Goal: Complete application form

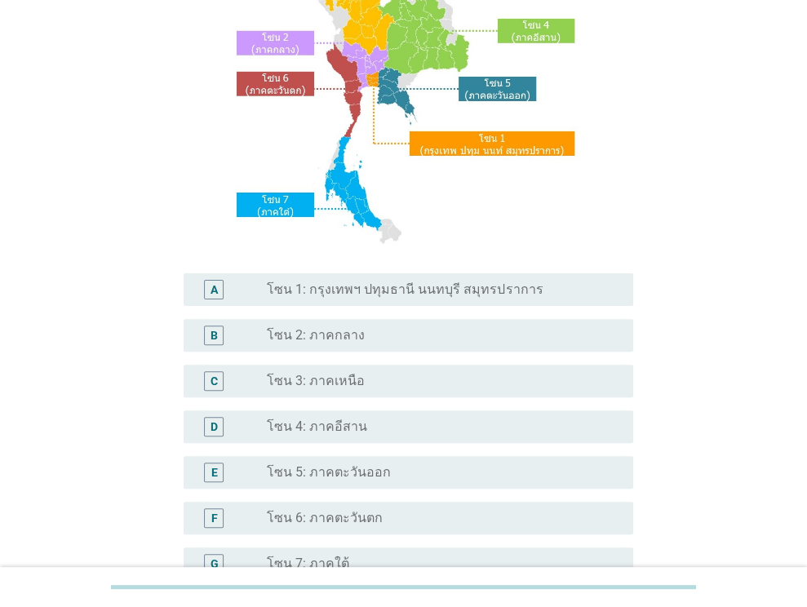
scroll to position [326, 0]
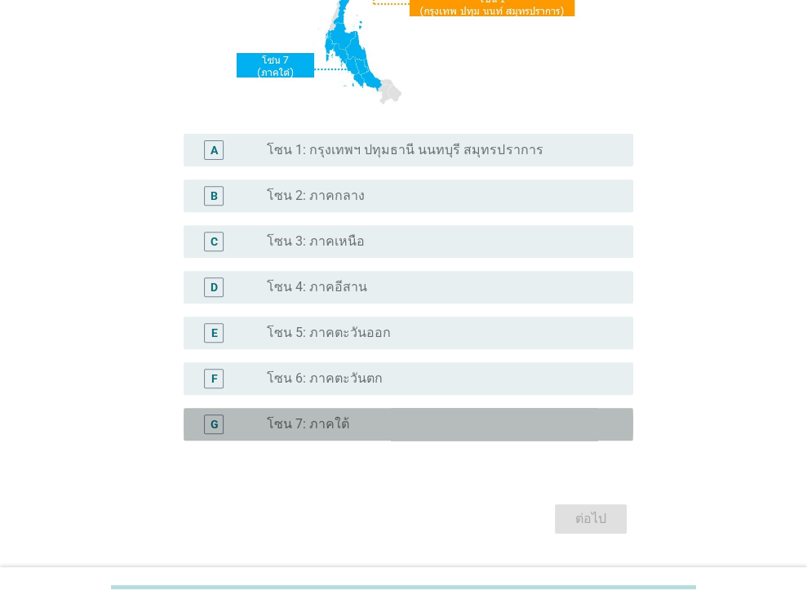
click at [398, 427] on div "radio_button_unchecked โซน 7: ภาคใต้" at bounding box center [437, 424] width 340 height 16
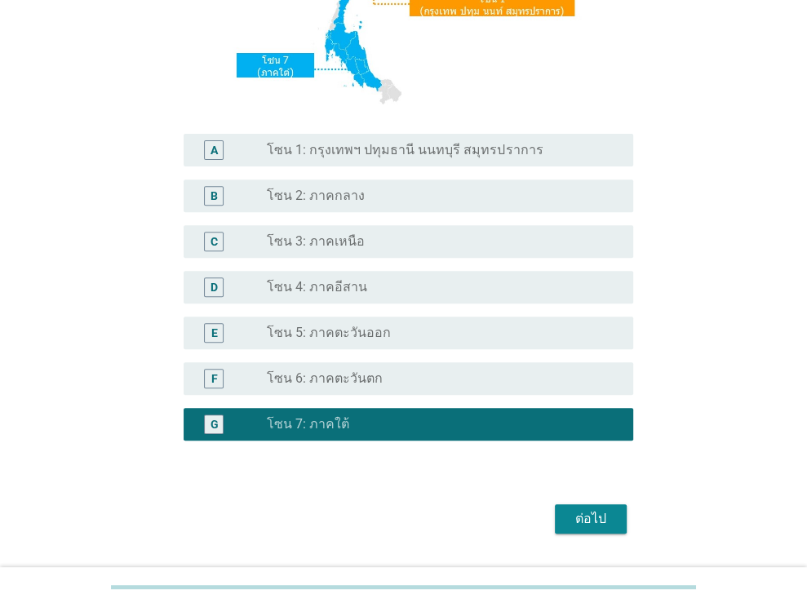
click at [614, 525] on button "ต่อไป" at bounding box center [591, 518] width 72 height 29
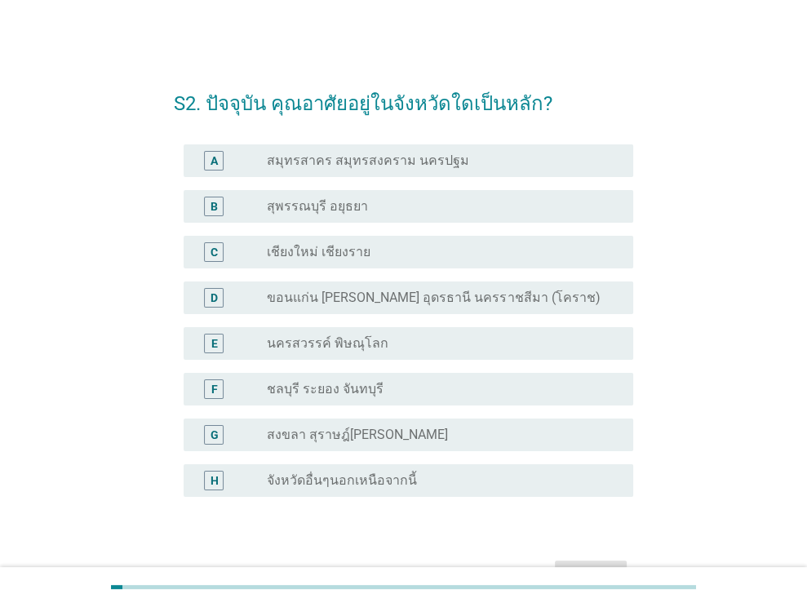
click at [450, 425] on div "radio_button_unchecked สงขลา สุราษฎ์[PERSON_NAME]" at bounding box center [443, 435] width 353 height 20
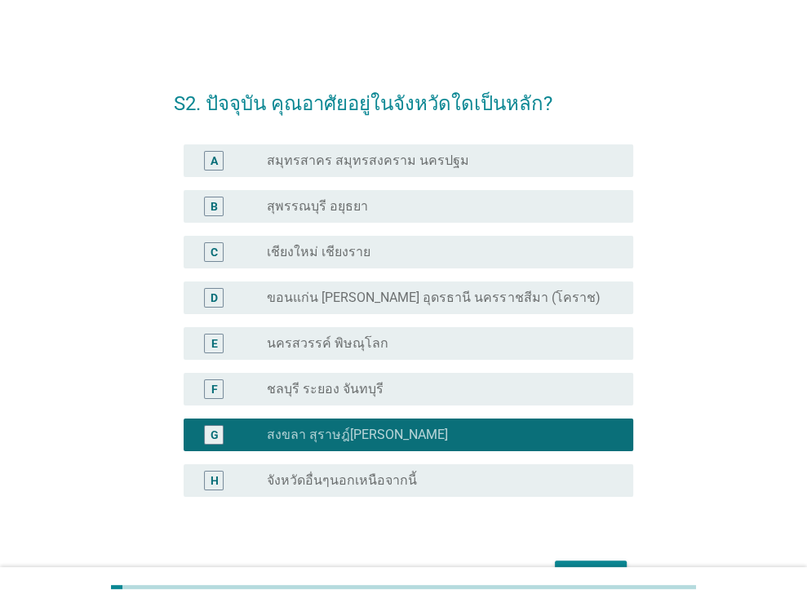
scroll to position [100, 0]
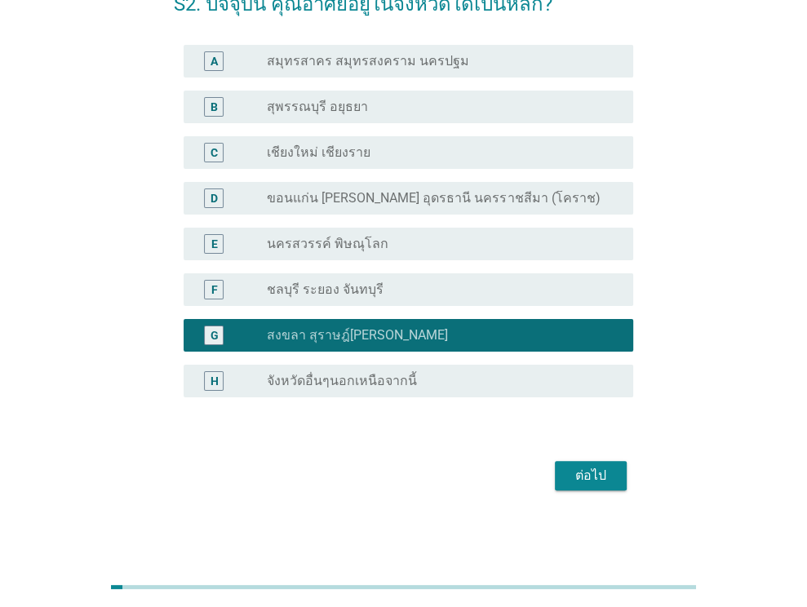
click at [596, 476] on div "ต่อไป" at bounding box center [591, 476] width 46 height 20
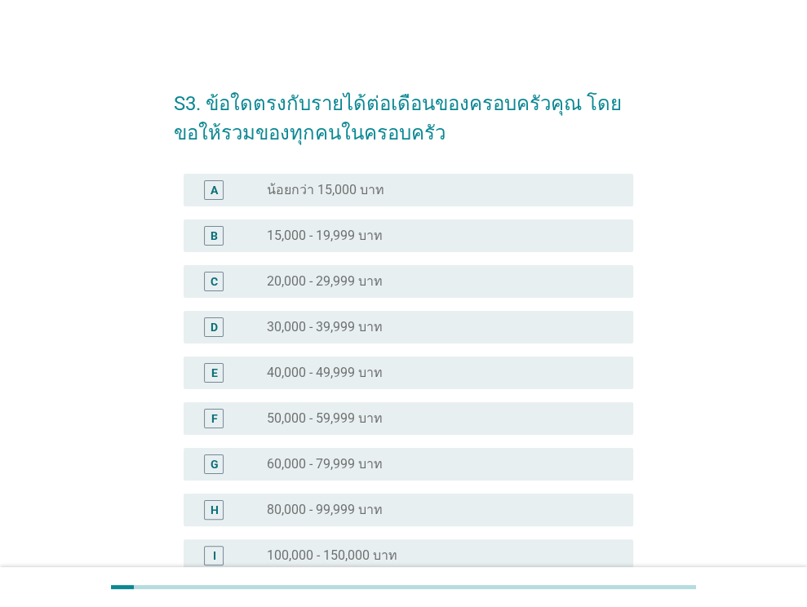
click at [402, 293] on div "C radio_button_unchecked 20,000 - 29,999 บาท" at bounding box center [409, 281] width 450 height 33
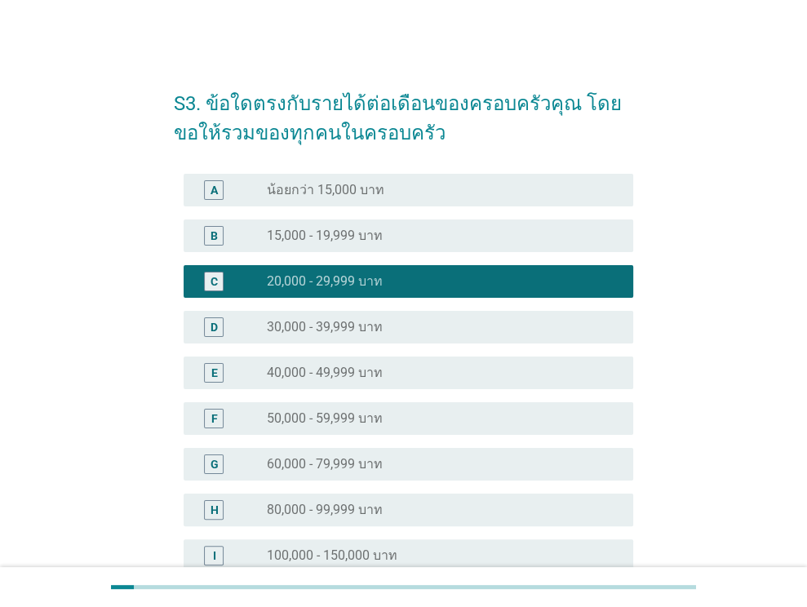
scroll to position [266, 0]
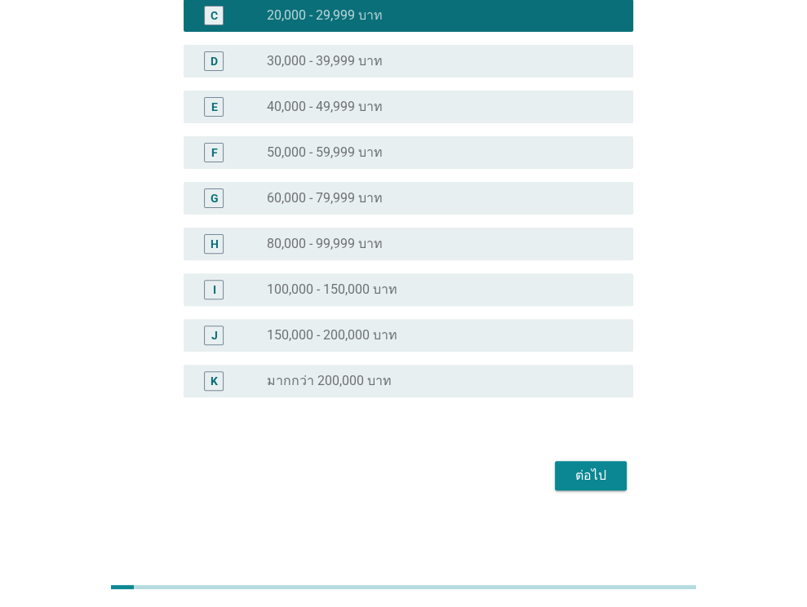
click at [606, 483] on div "ต่อไป" at bounding box center [591, 476] width 46 height 20
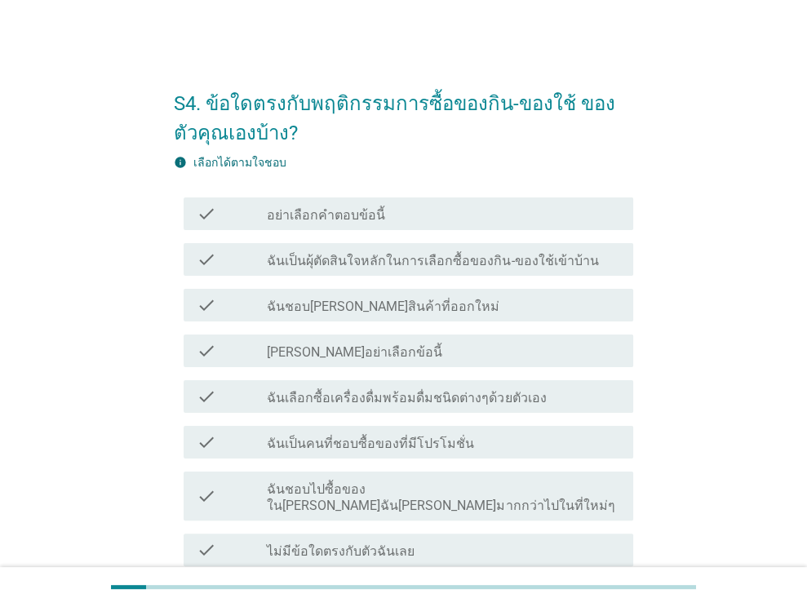
click at [522, 154] on div "info เลือกได้ตามใจชอบ" at bounding box center [403, 162] width 459 height 17
click at [477, 253] on label "ฉันเป็นผุ้ตัดสินใจหลักในการเลือกซื้อของกิน-ของใช้เข้าบ้าน" at bounding box center [432, 261] width 331 height 16
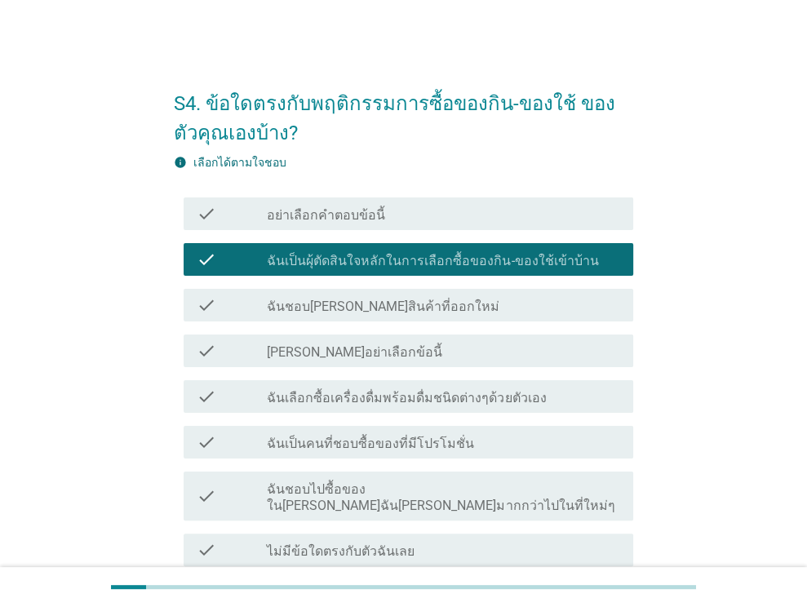
click at [383, 393] on label "ฉันเลือกซื้อเครื่องดื่มพร้อมดื่มชนิดต่างๆด้วยตัวเอง" at bounding box center [406, 398] width 279 height 16
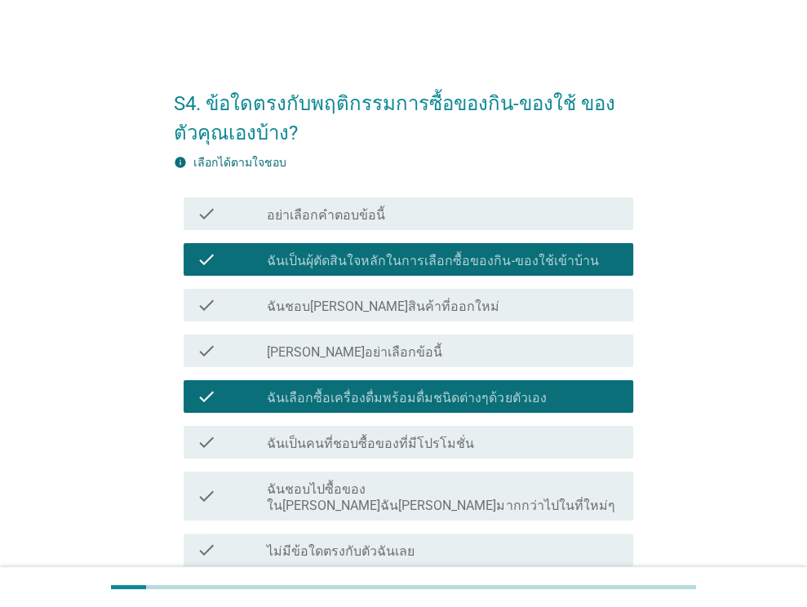
click at [436, 450] on label "ฉันเป็นคนที่ชอบซื้อของที่มีโปรโมชั่น" at bounding box center [370, 444] width 207 height 16
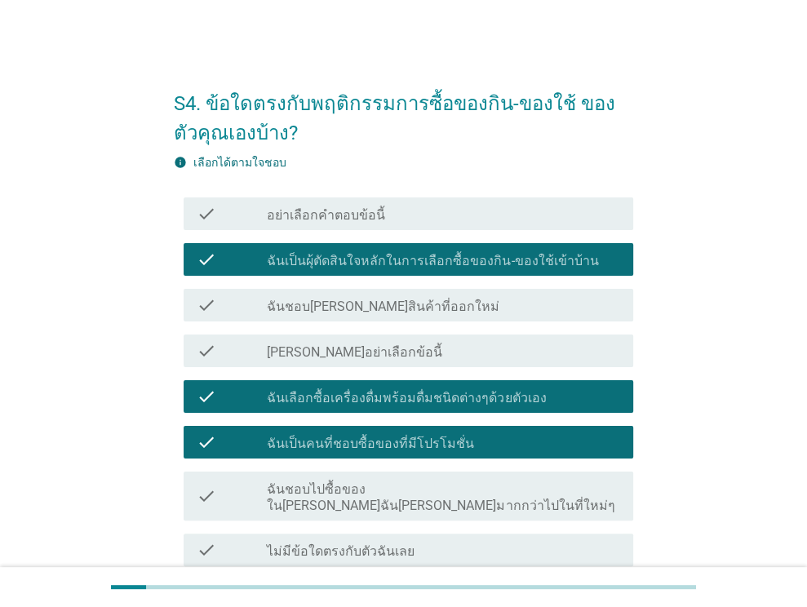
click at [530, 490] on label "ฉันชอบไปซื้อของใน[PERSON_NAME]ฉัน[PERSON_NAME]มากกว่าไปในที่ใหม่ๆ" at bounding box center [443, 497] width 353 height 33
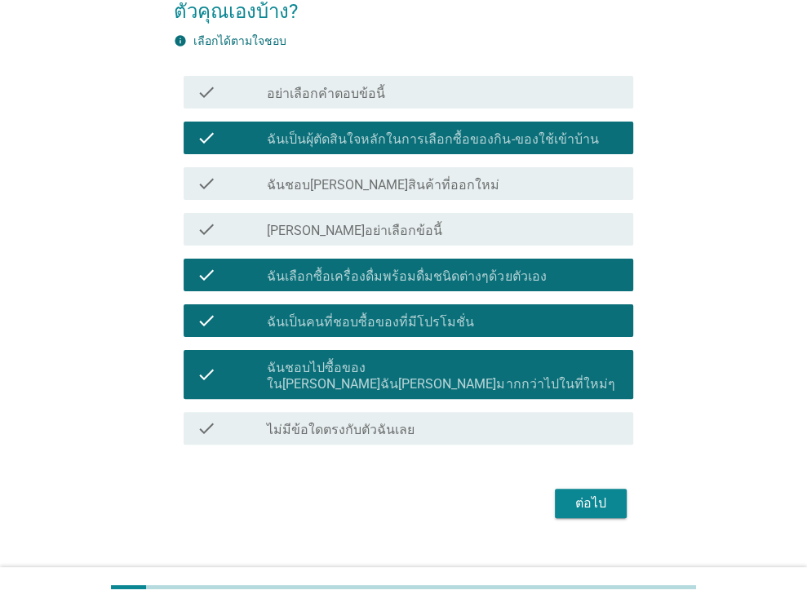
scroll to position [133, 0]
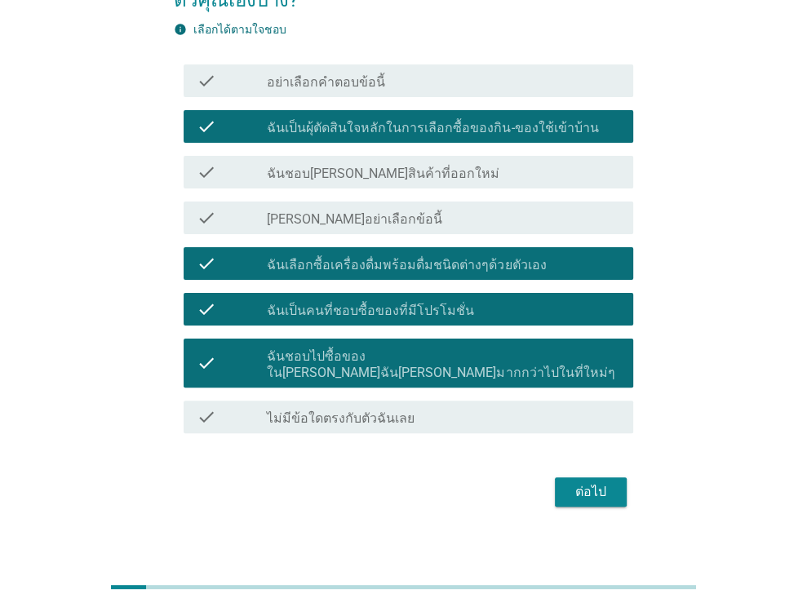
click at [610, 490] on div "ต่อไป" at bounding box center [403, 492] width 459 height 39
click at [611, 482] on div "ต่อไป" at bounding box center [591, 492] width 46 height 20
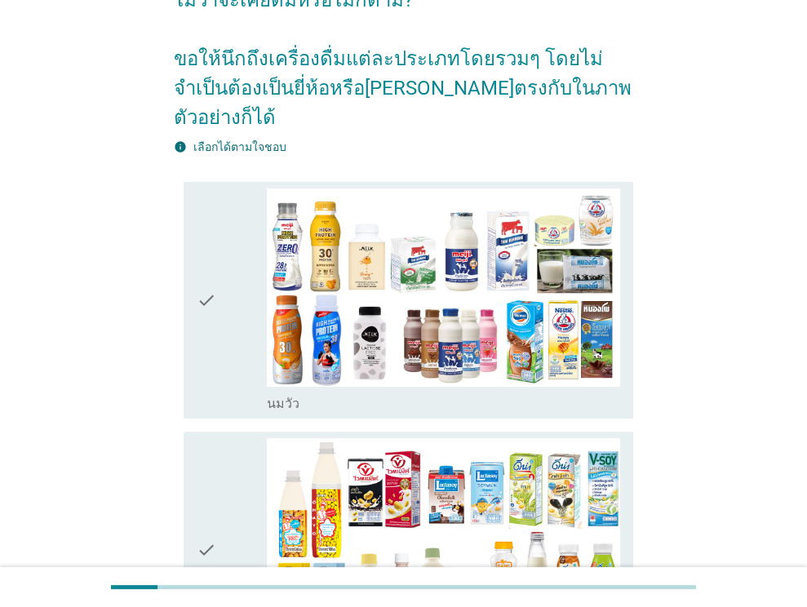
scroll to position [0, 0]
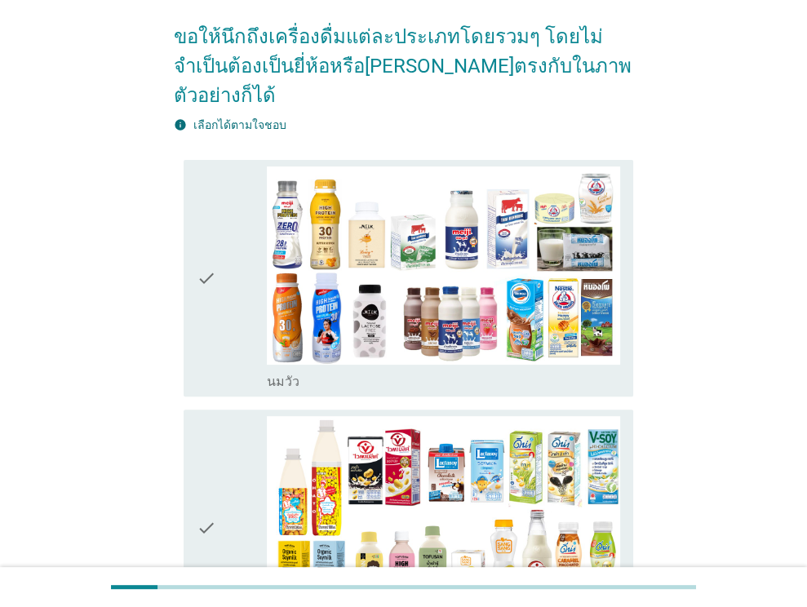
scroll to position [163, 0]
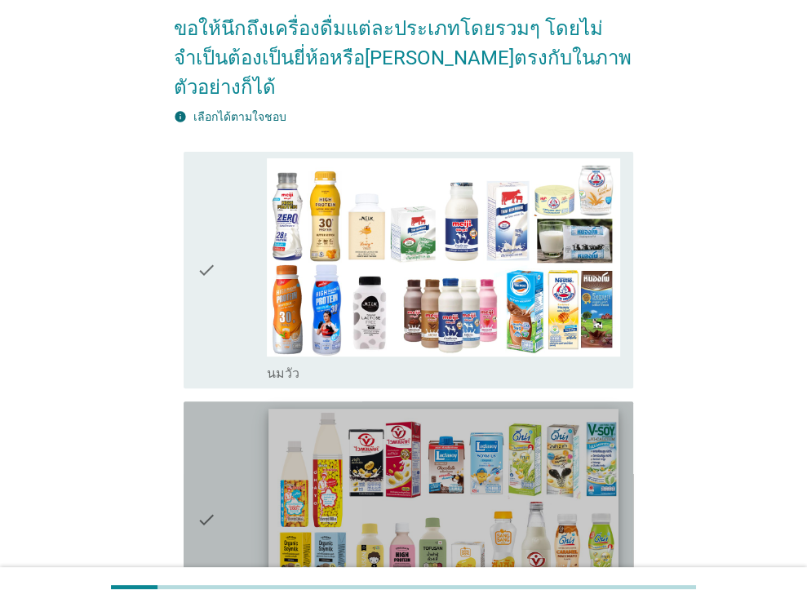
click at [405, 421] on img at bounding box center [443, 507] width 349 height 197
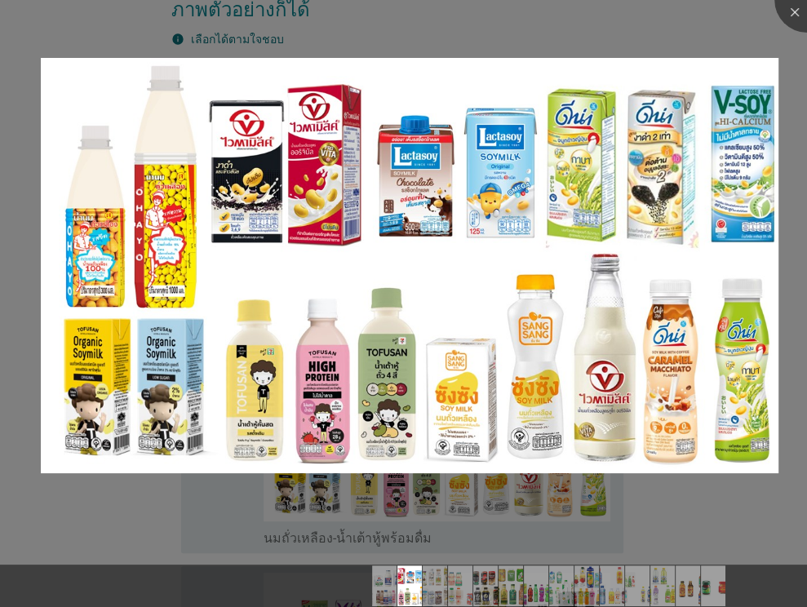
scroll to position [408, 0]
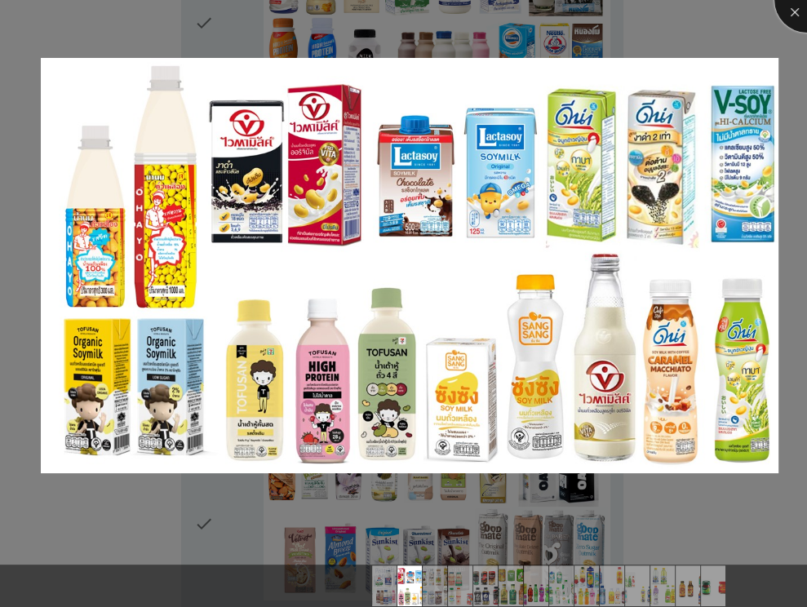
click at [799, 12] on div at bounding box center [806, -1] width 65 height 65
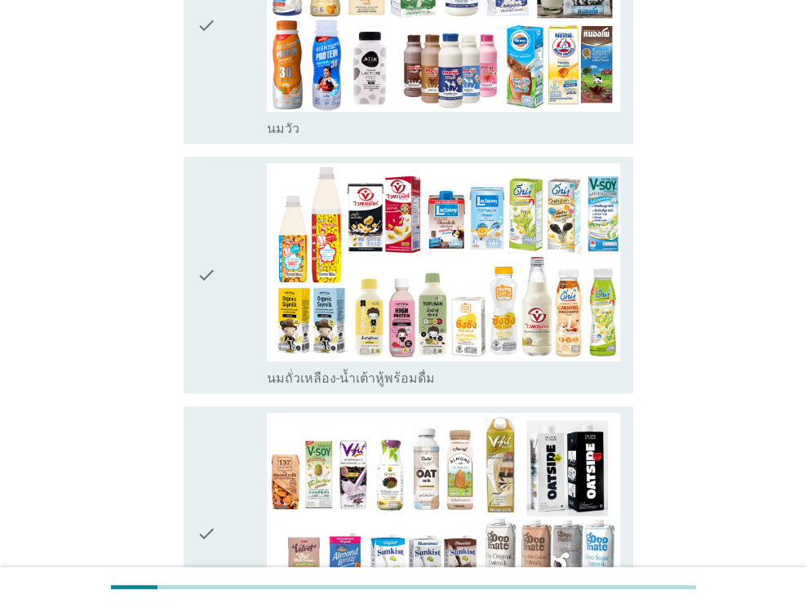
click at [240, 241] on div "check" at bounding box center [232, 275] width 71 height 224
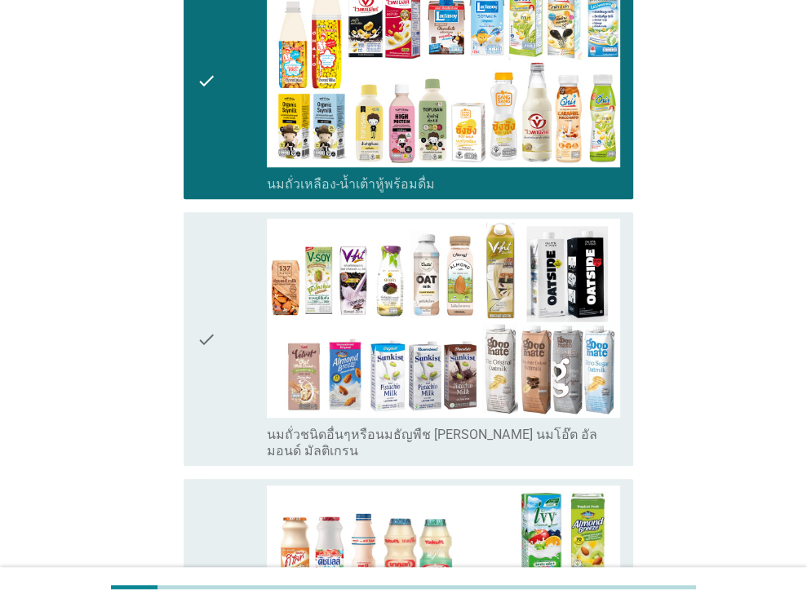
scroll to position [653, 0]
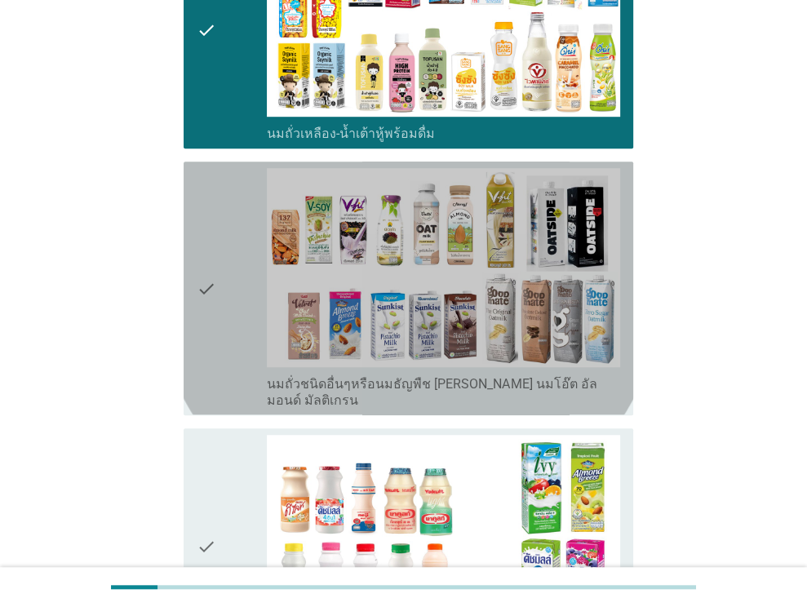
click at [209, 294] on icon "check" at bounding box center [207, 288] width 20 height 240
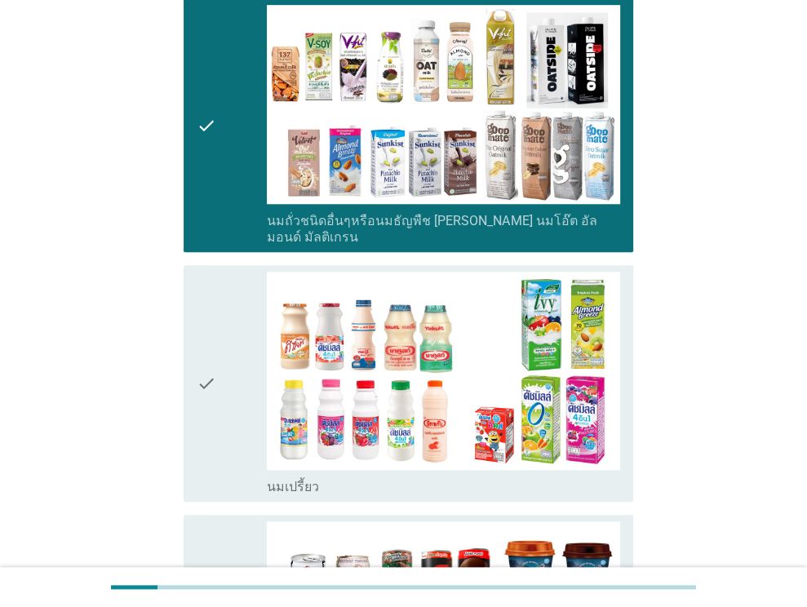
click at [209, 300] on icon "check" at bounding box center [207, 384] width 20 height 224
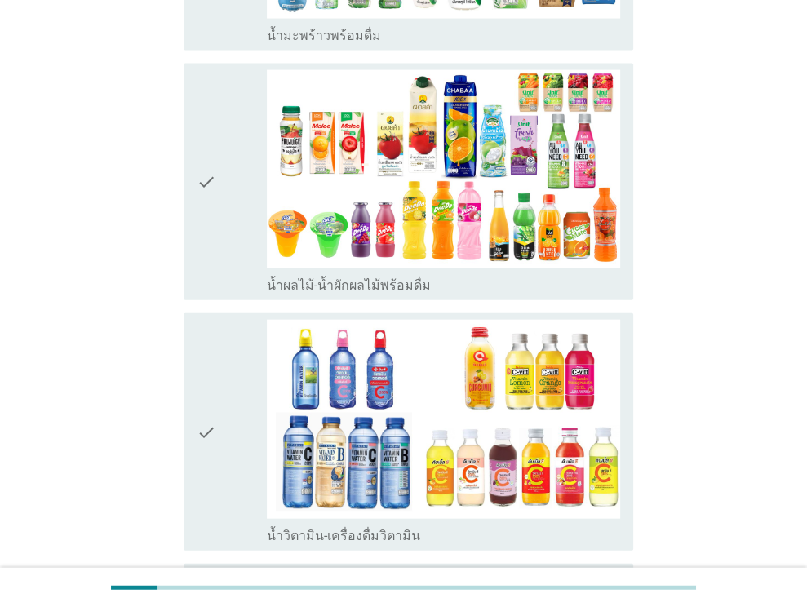
scroll to position [2448, 0]
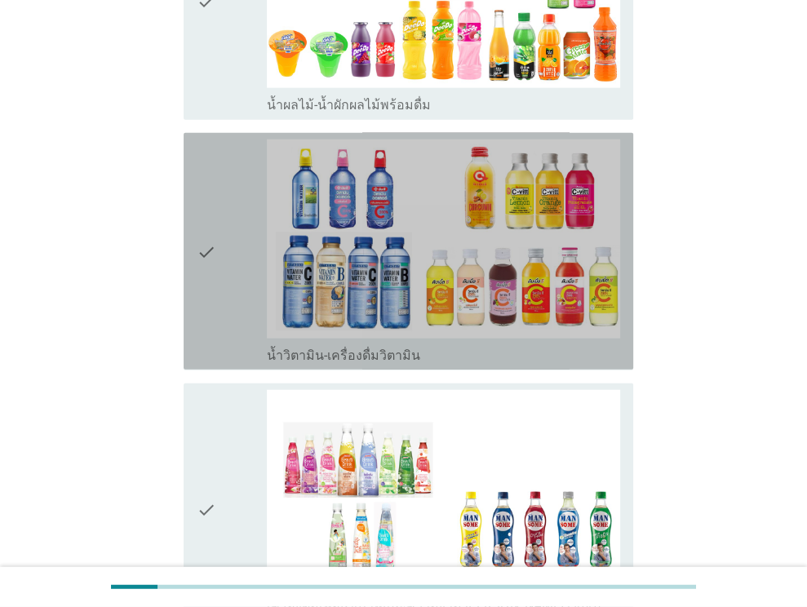
click at [220, 234] on div "check" at bounding box center [232, 252] width 71 height 224
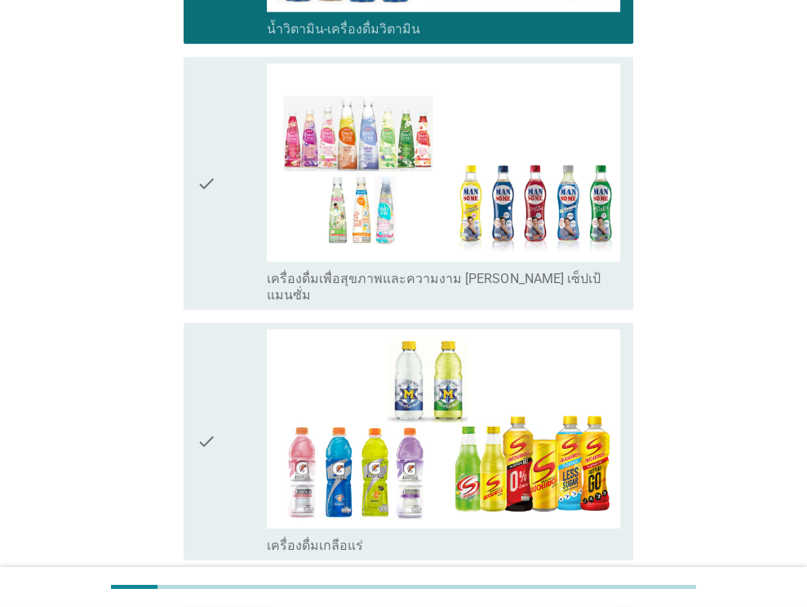
scroll to position [3346, 0]
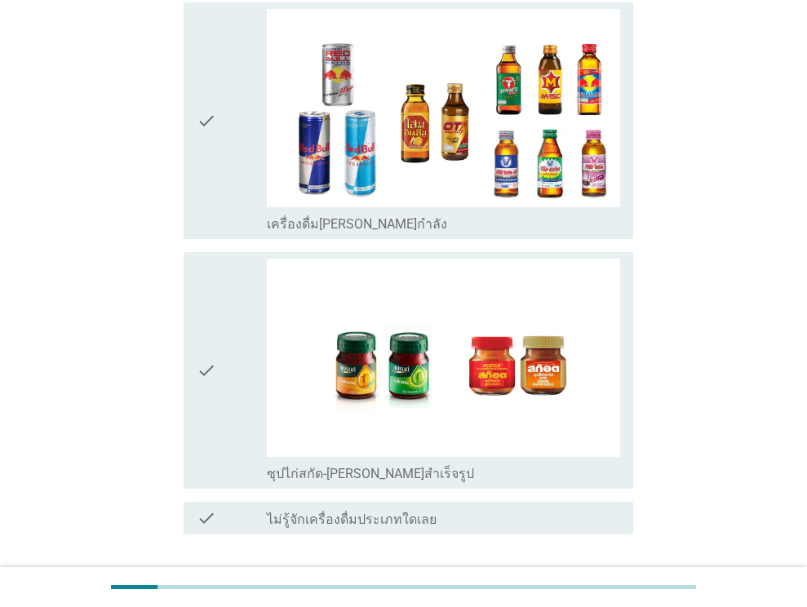
click at [568, 583] on div "ต่อไป" at bounding box center [591, 593] width 46 height 20
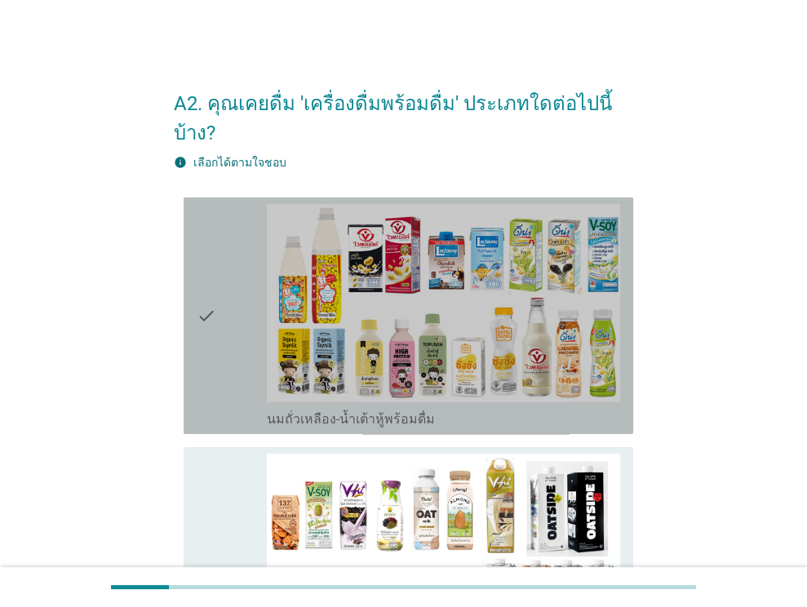
click at [241, 229] on div "check" at bounding box center [232, 316] width 71 height 224
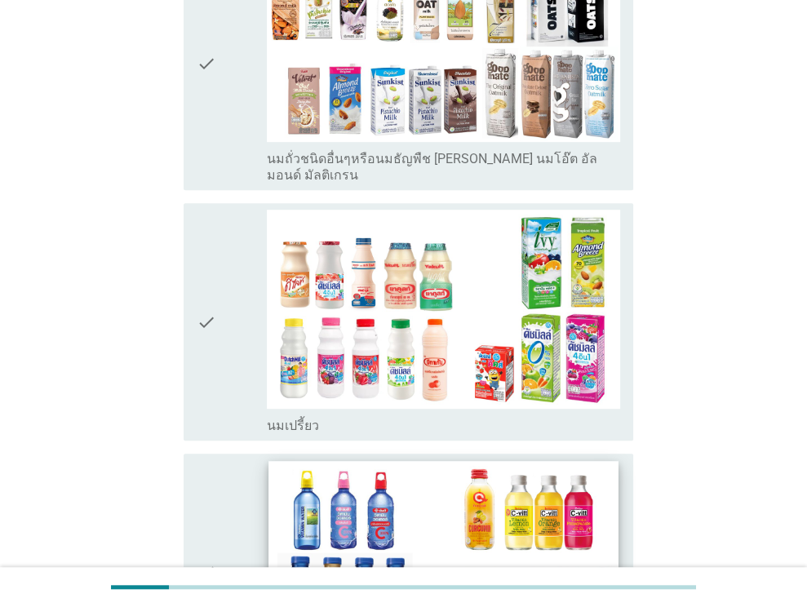
scroll to position [734, 0]
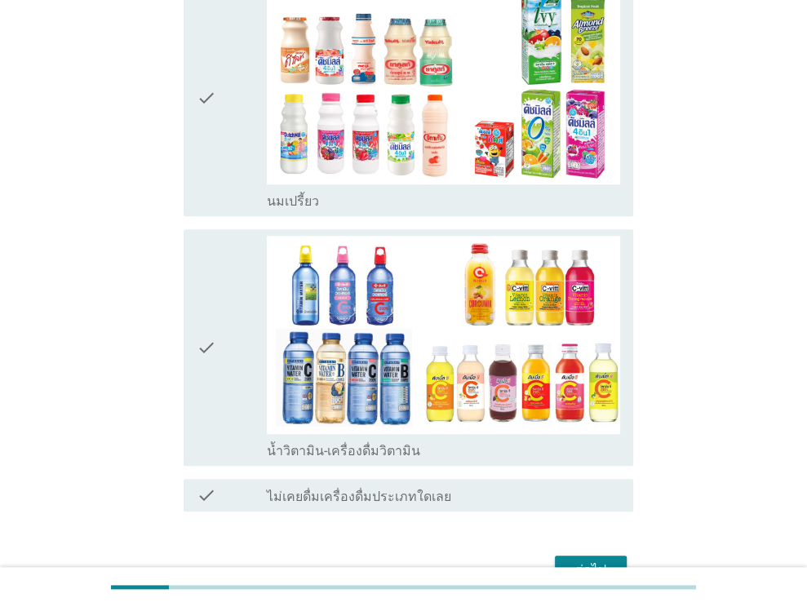
click at [223, 236] on div "check" at bounding box center [232, 348] width 71 height 224
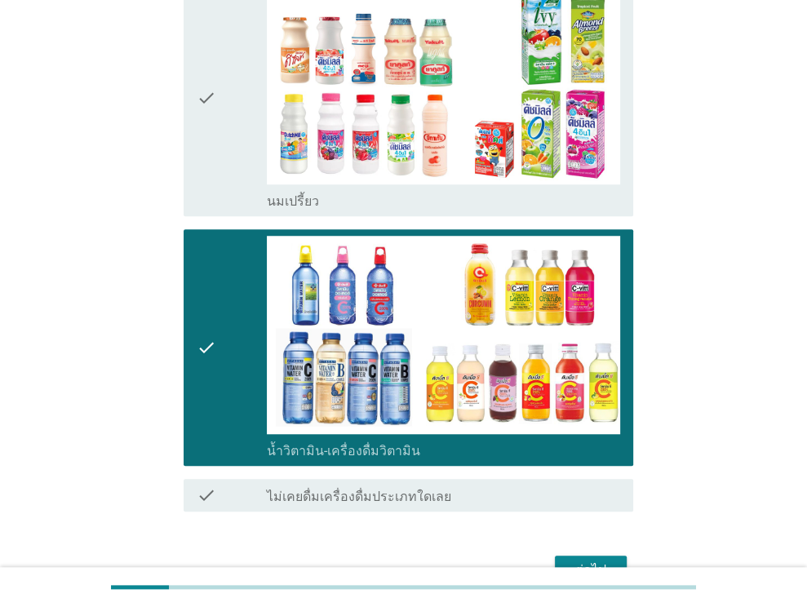
click at [581, 561] on div "ต่อไป" at bounding box center [591, 571] width 46 height 20
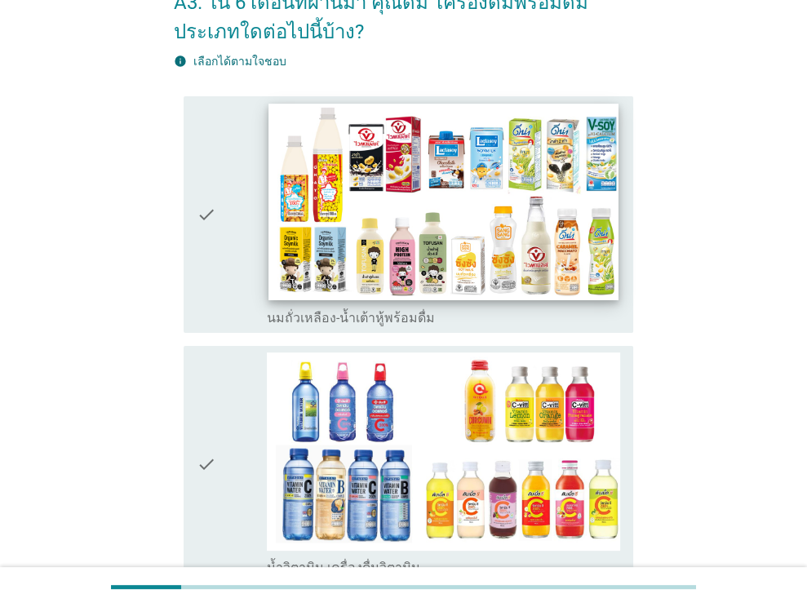
scroll to position [245, 0]
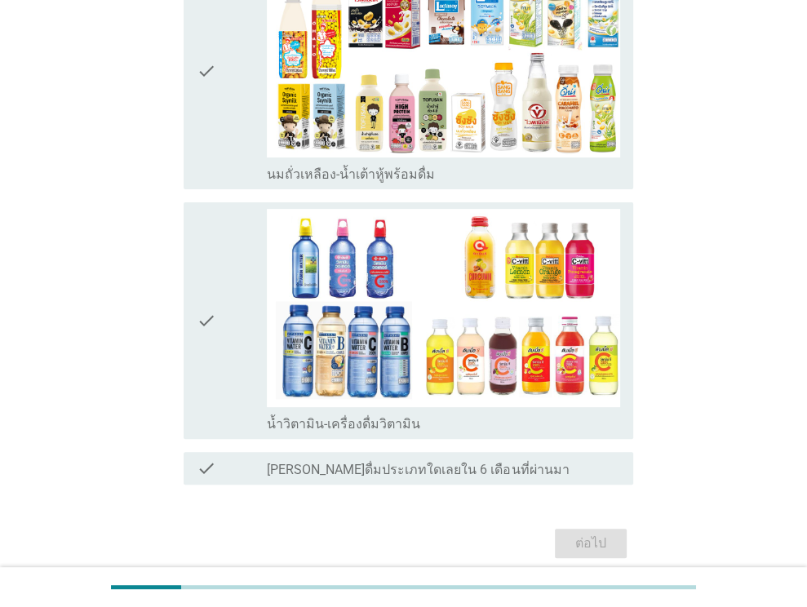
click at [184, 81] on div "check check_box_outline_blank นมถั่วเหลือง-น้ำเต้าหู้พร้อมดื่ม" at bounding box center [409, 71] width 450 height 237
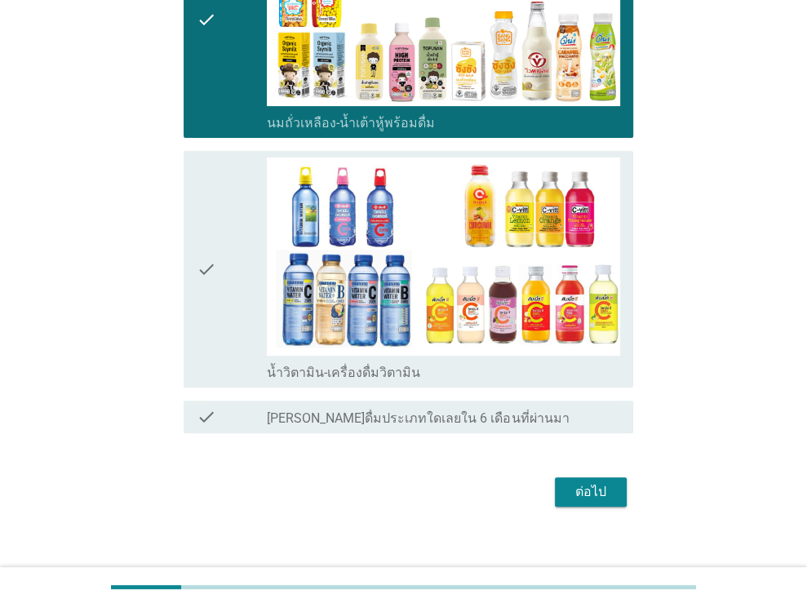
scroll to position [312, 0]
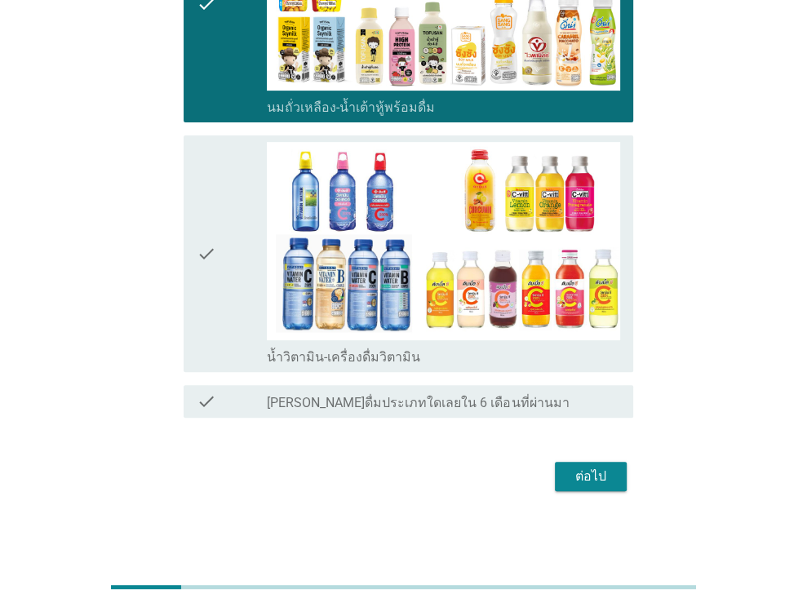
click at [597, 476] on div "ต่อไป" at bounding box center [591, 477] width 46 height 20
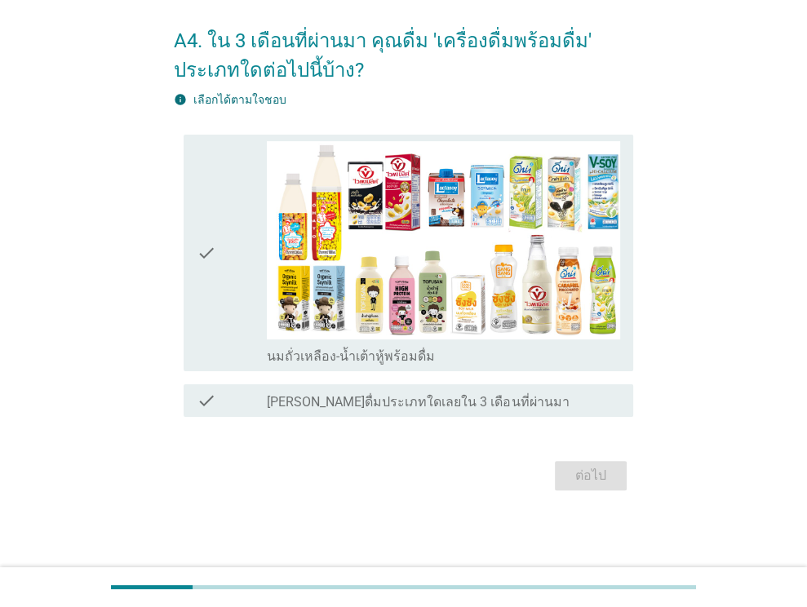
scroll to position [0, 0]
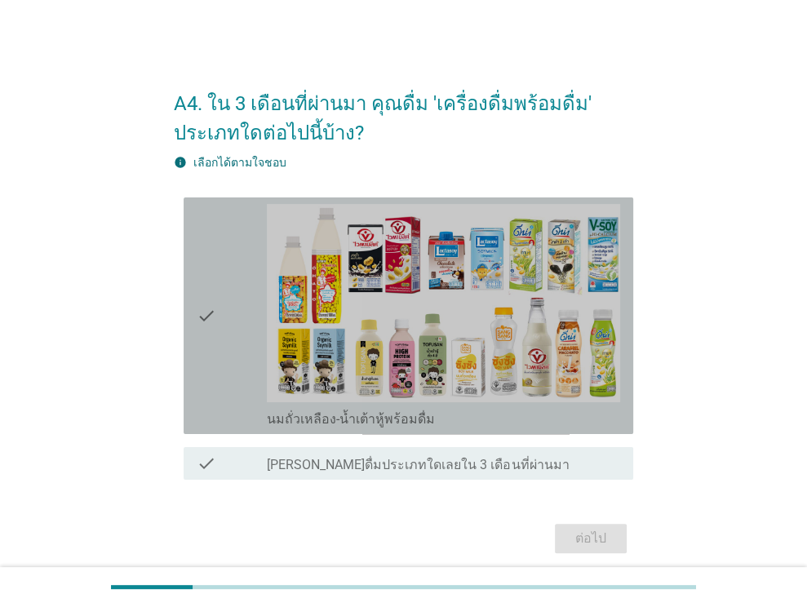
click at [217, 319] on div "check" at bounding box center [232, 316] width 71 height 224
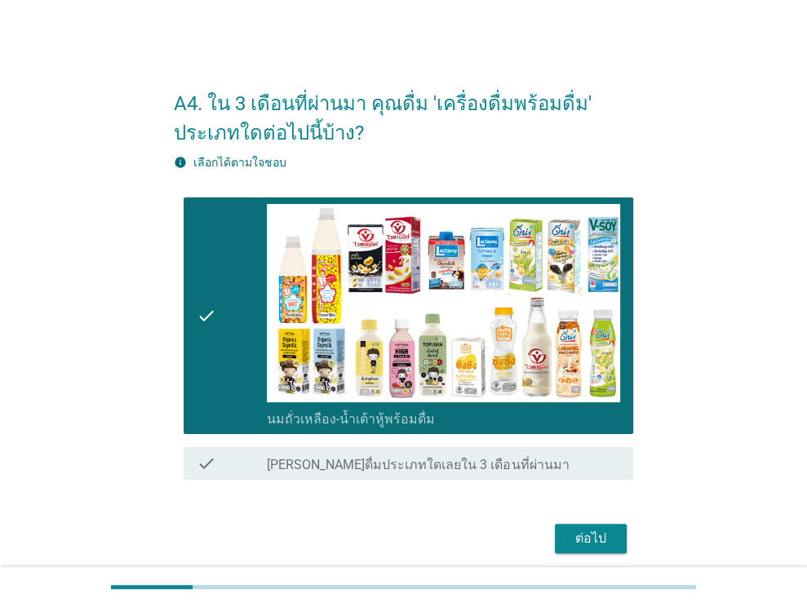
click at [588, 530] on div "ต่อไป" at bounding box center [591, 539] width 46 height 20
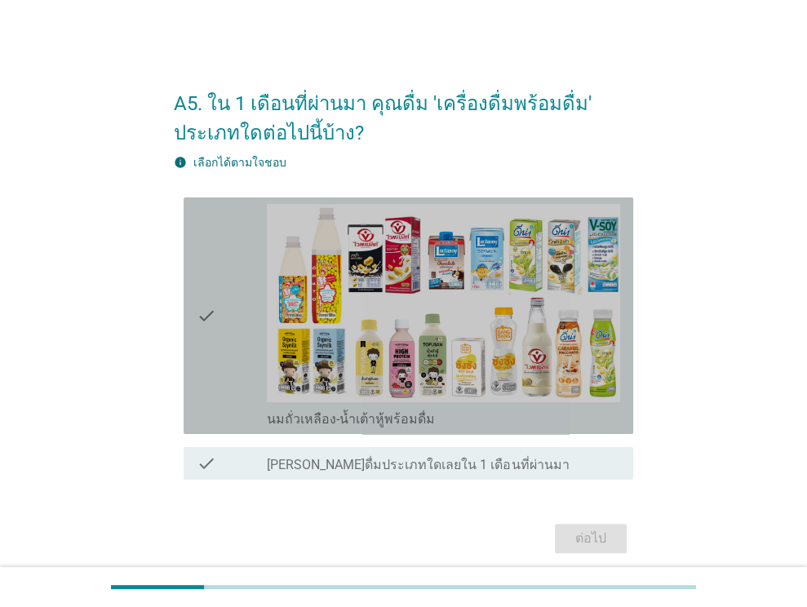
click at [240, 269] on div "check" at bounding box center [232, 316] width 71 height 224
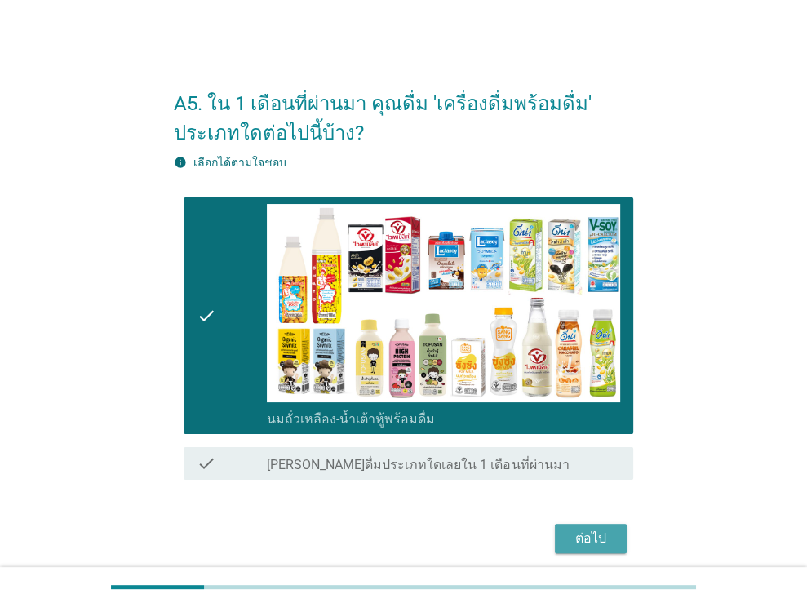
click at [592, 530] on div "ต่อไป" at bounding box center [591, 539] width 46 height 20
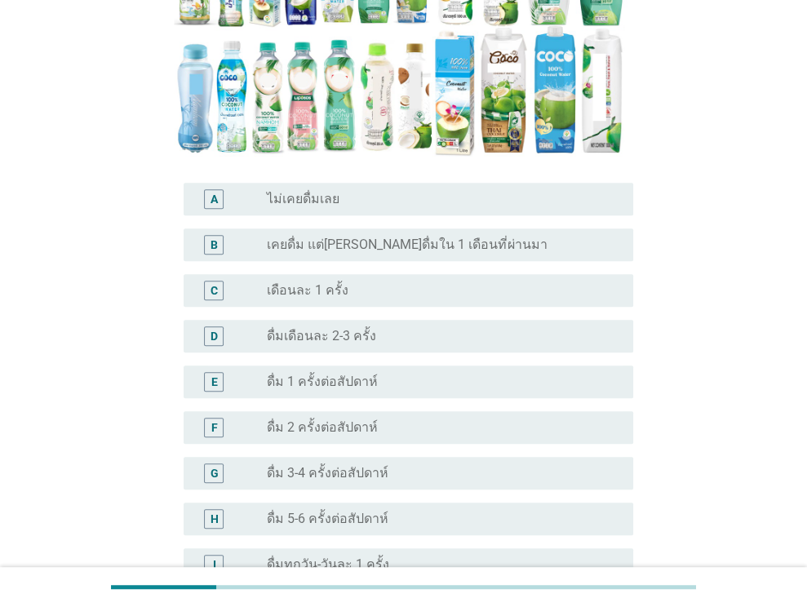
scroll to position [408, 0]
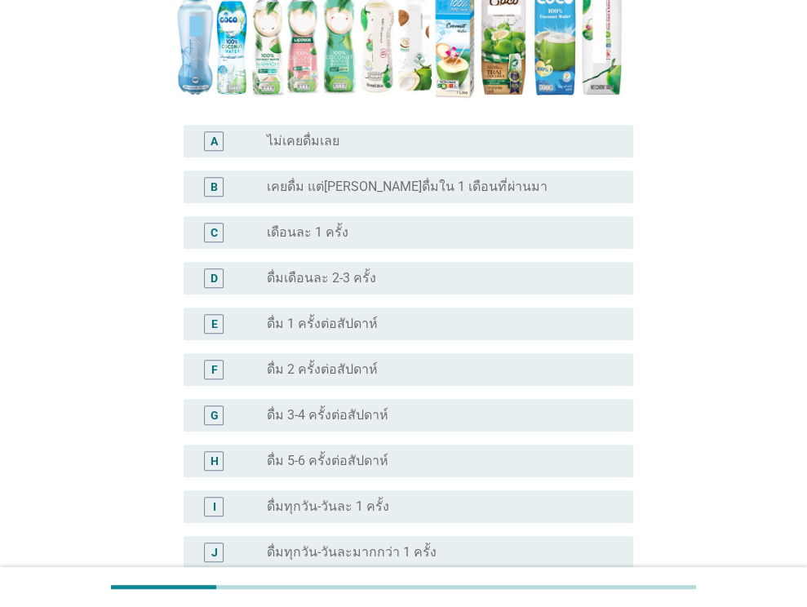
click at [455, 118] on div "A radio_button_unchecked ไม่เคยดื่มเลย" at bounding box center [403, 141] width 459 height 46
click at [469, 179] on div "radio_button_unchecked เคยดื่ม แต่[PERSON_NAME]ดื่มใน 1 เดือนที่ผ่านมา" at bounding box center [437, 187] width 340 height 16
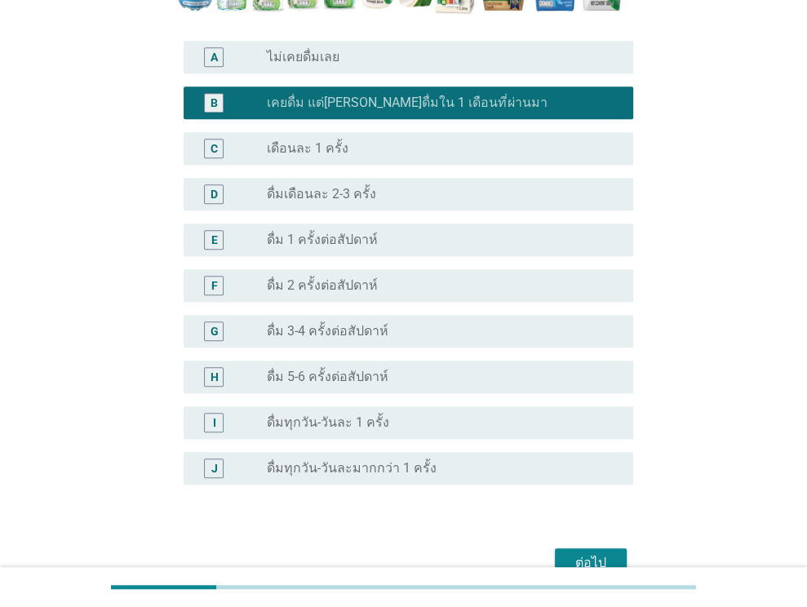
scroll to position [551, 0]
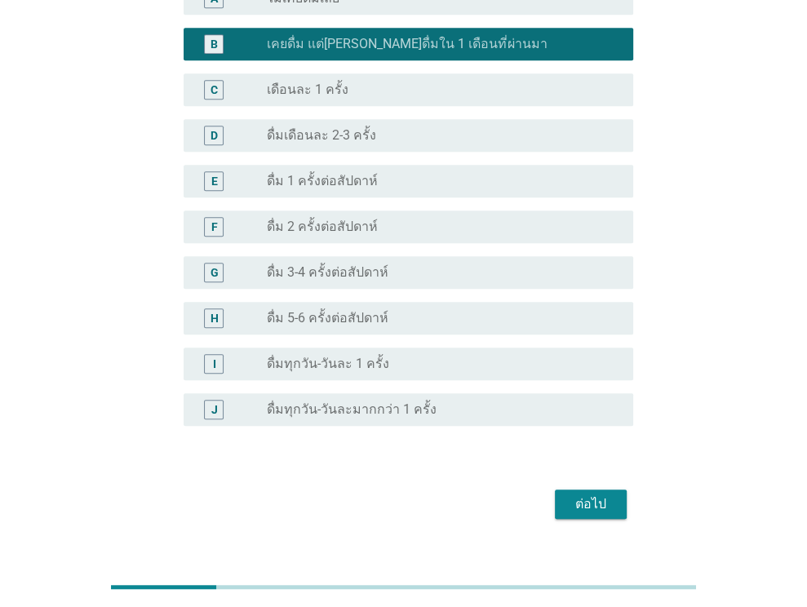
click at [630, 486] on div "ต่อไป" at bounding box center [403, 504] width 459 height 39
click at [601, 495] on div "ต่อไป" at bounding box center [591, 505] width 46 height 20
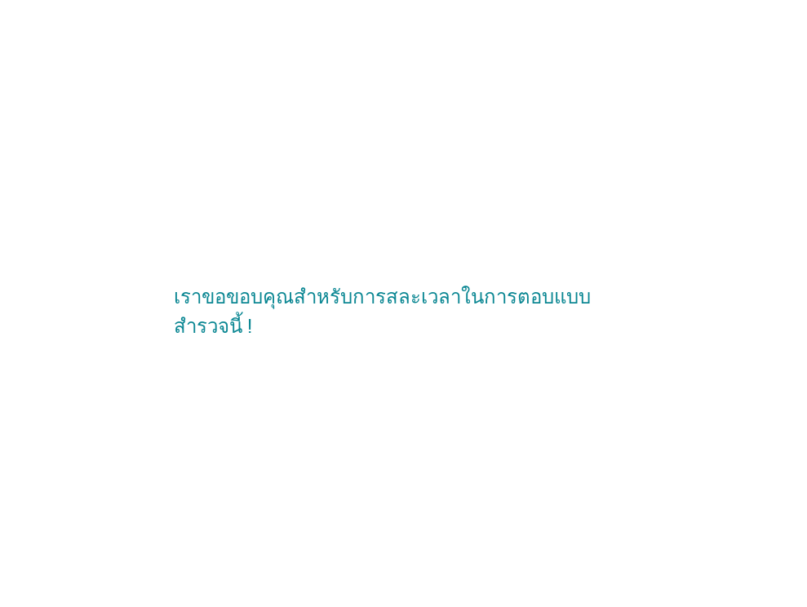
scroll to position [0, 0]
